Goal: Register for event/course

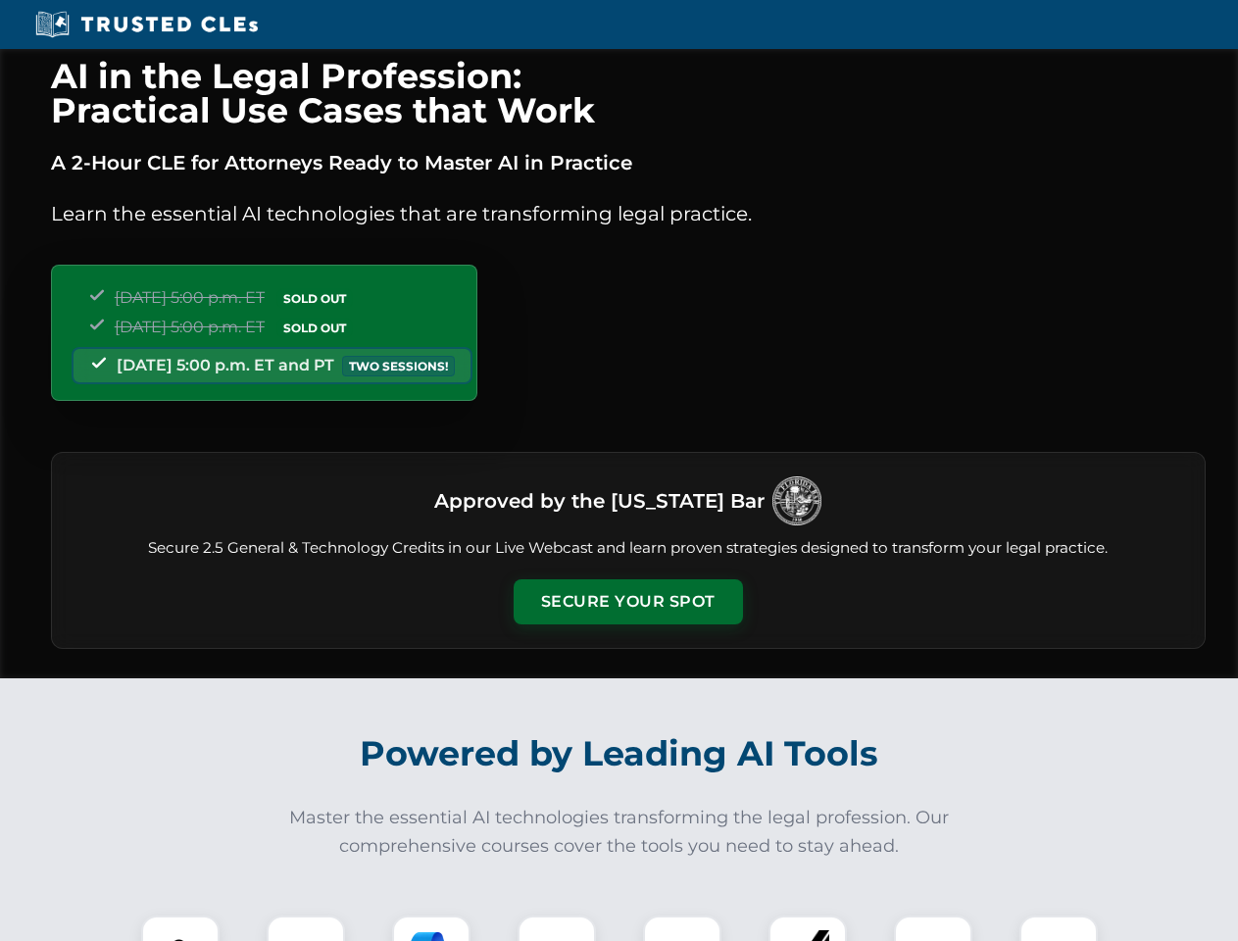
click at [627, 602] on button "Secure Your Spot" at bounding box center [628, 601] width 229 height 45
click at [180, 928] on img at bounding box center [180, 954] width 57 height 57
